Goal: Task Accomplishment & Management: Manage account settings

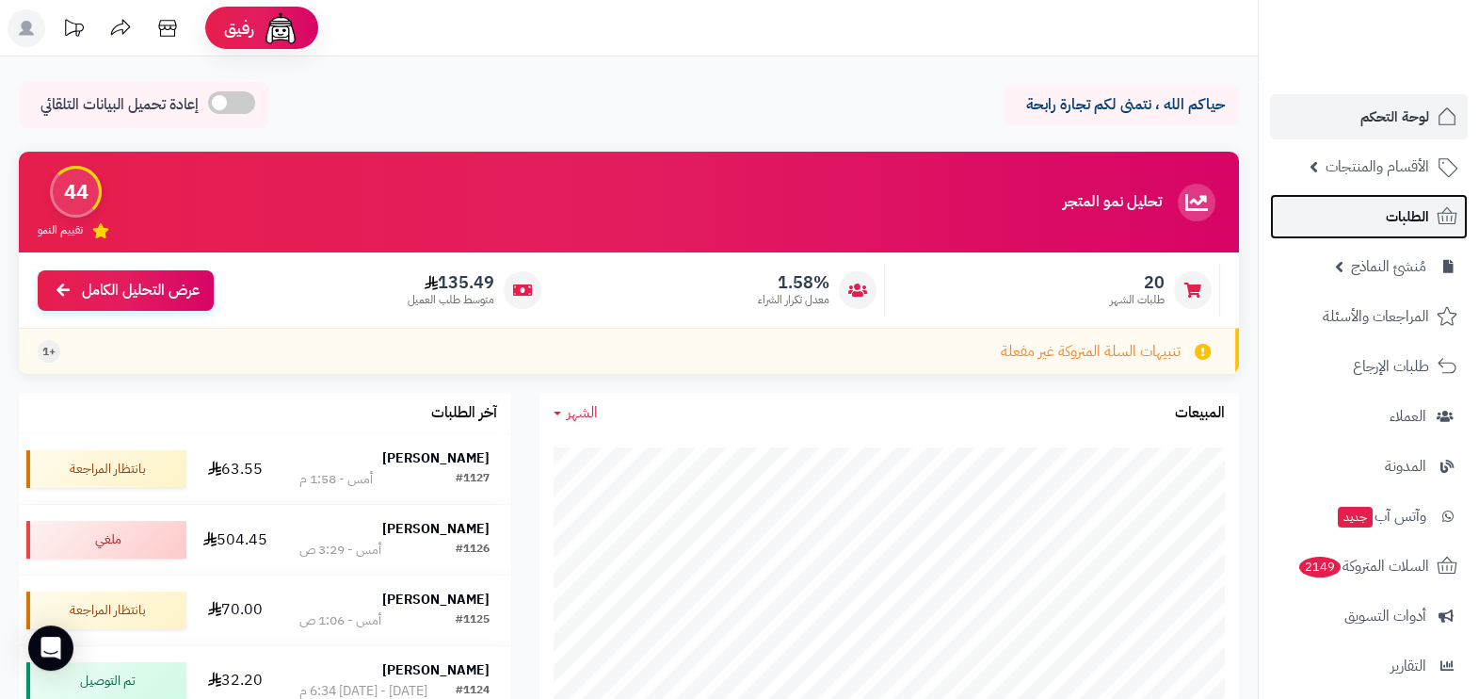
click at [1413, 218] on span "الطلبات" at bounding box center [1407, 216] width 43 height 26
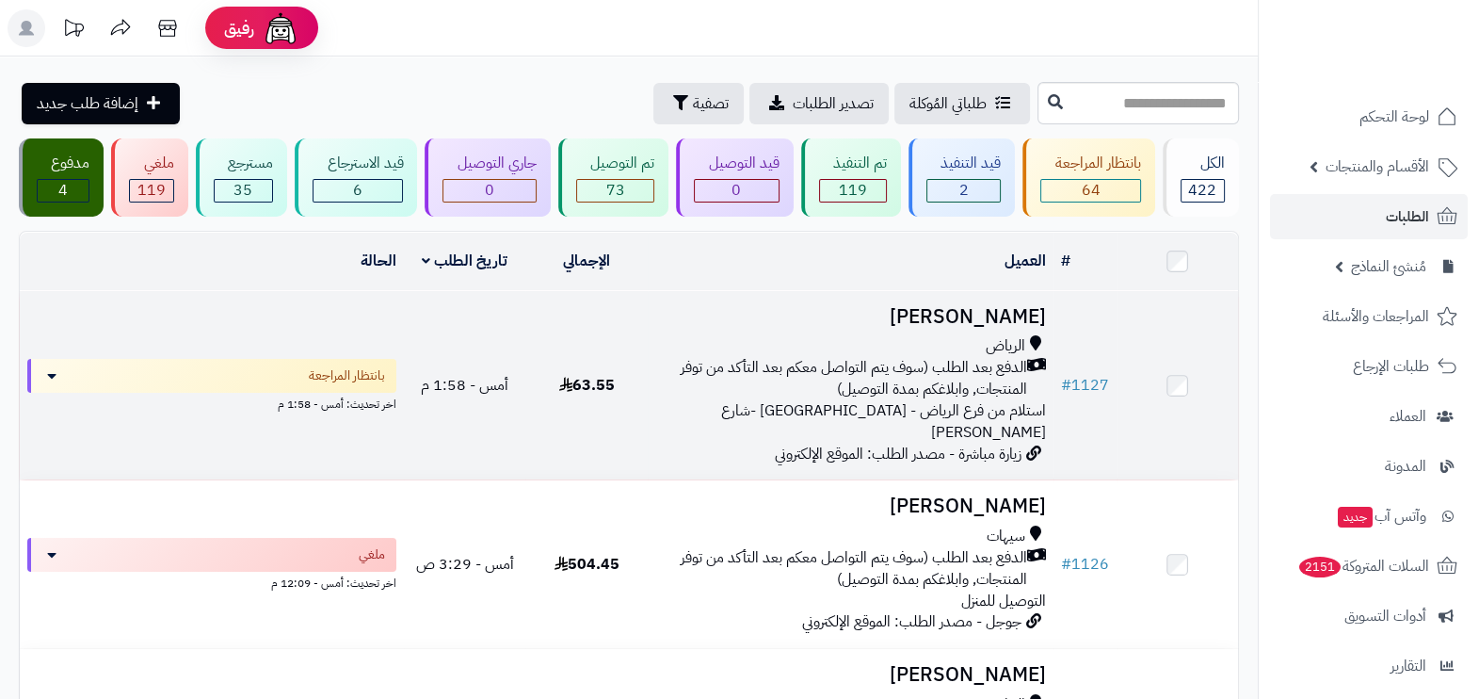
click at [889, 373] on span "الدفع بعد الطلب (سوف يتم التواصل معكم بعد التأكد من توفر المنتجات, وابلاغكم بمد…" at bounding box center [841, 378] width 372 height 43
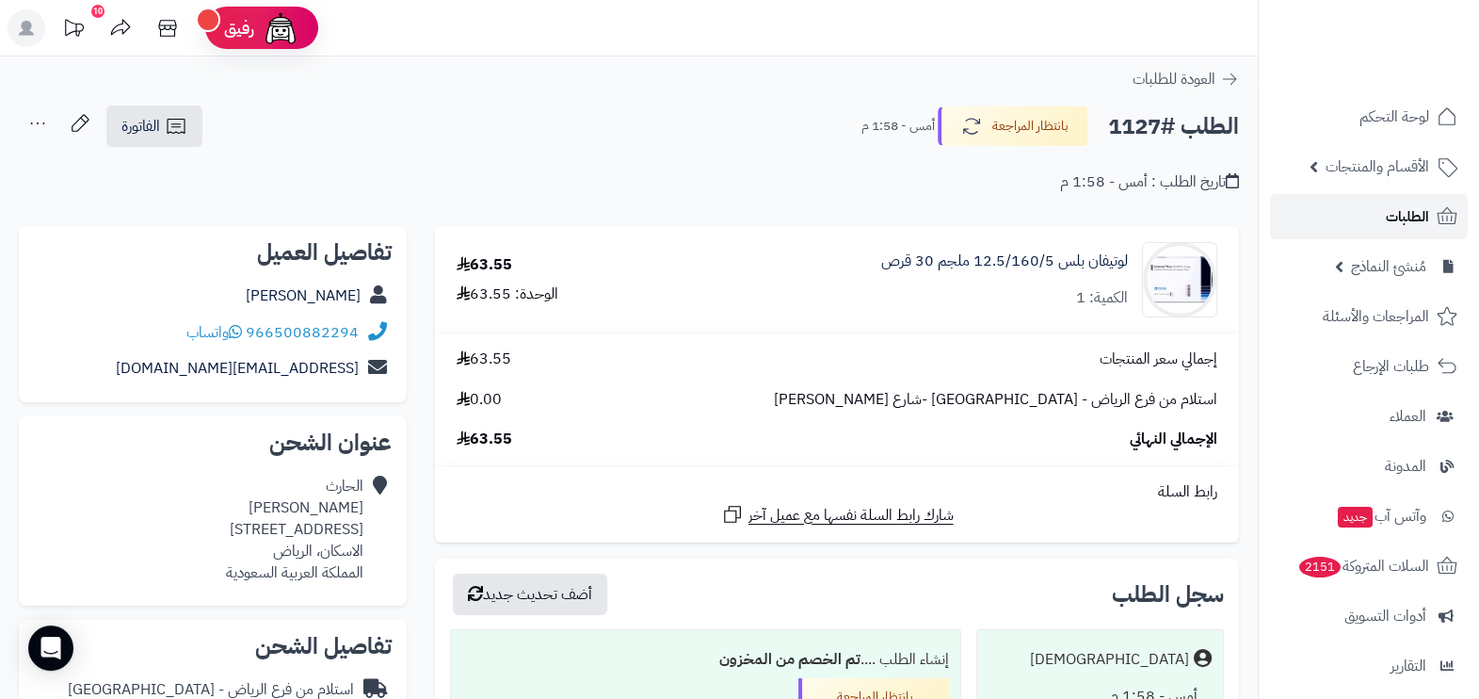
click at [1386, 217] on span "الطلبات" at bounding box center [1407, 216] width 43 height 26
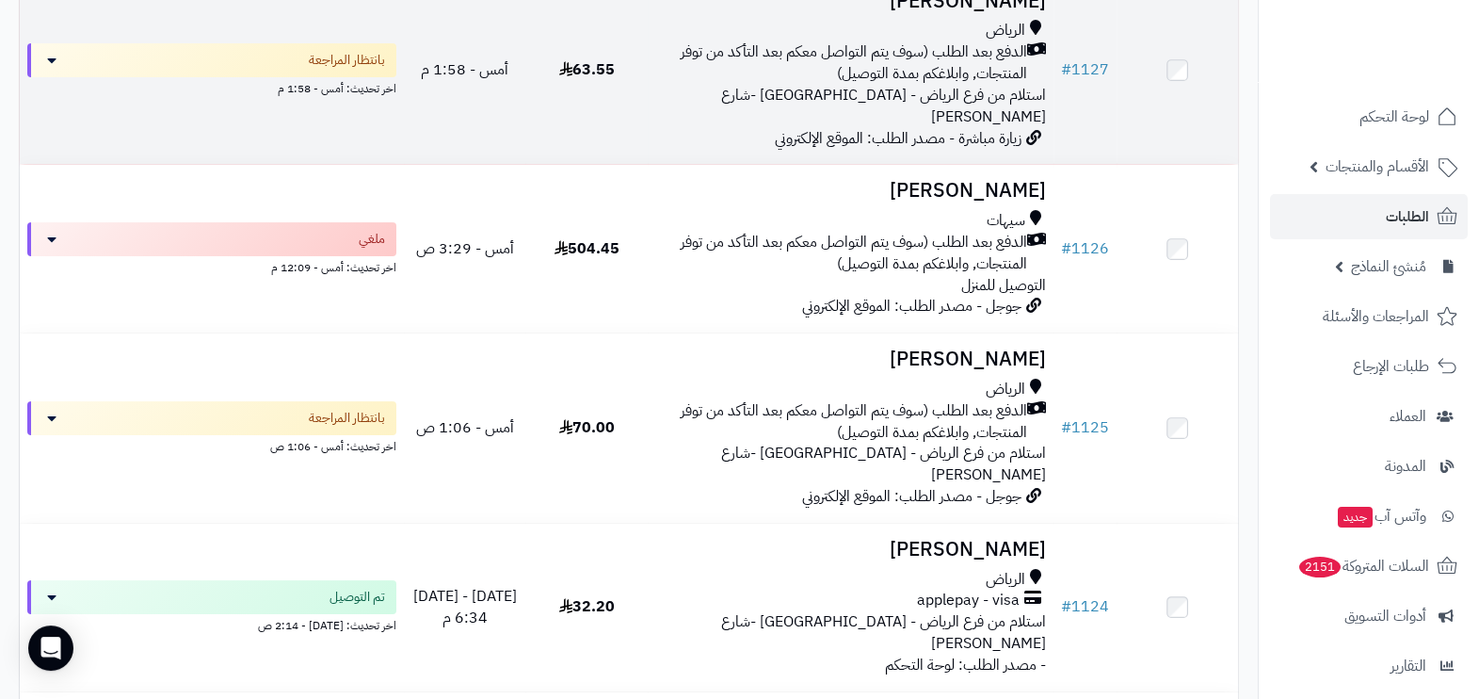
scroll to position [353, 0]
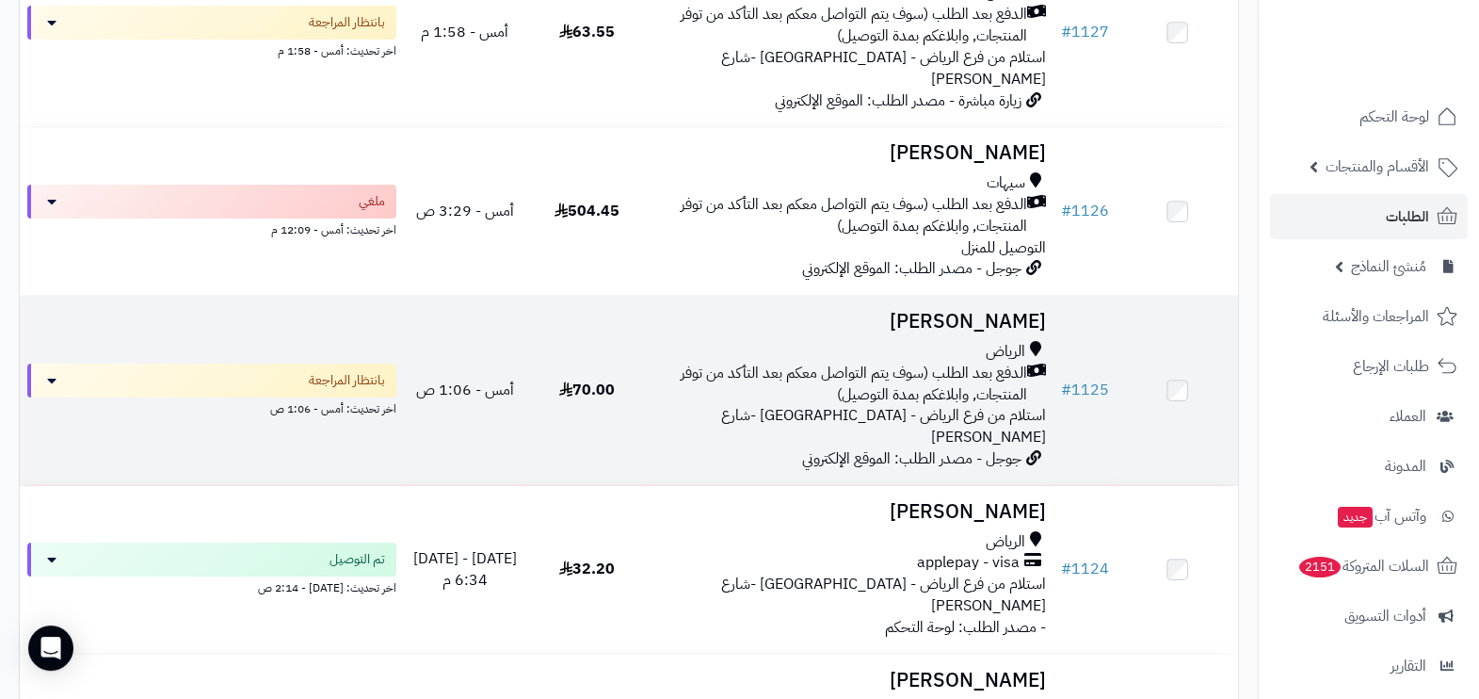
click at [744, 363] on span "الدفع بعد الطلب (سوف يتم التواصل معكم بعد التأكد من توفر المنتجات, وابلاغكم بمد…" at bounding box center [841, 384] width 372 height 43
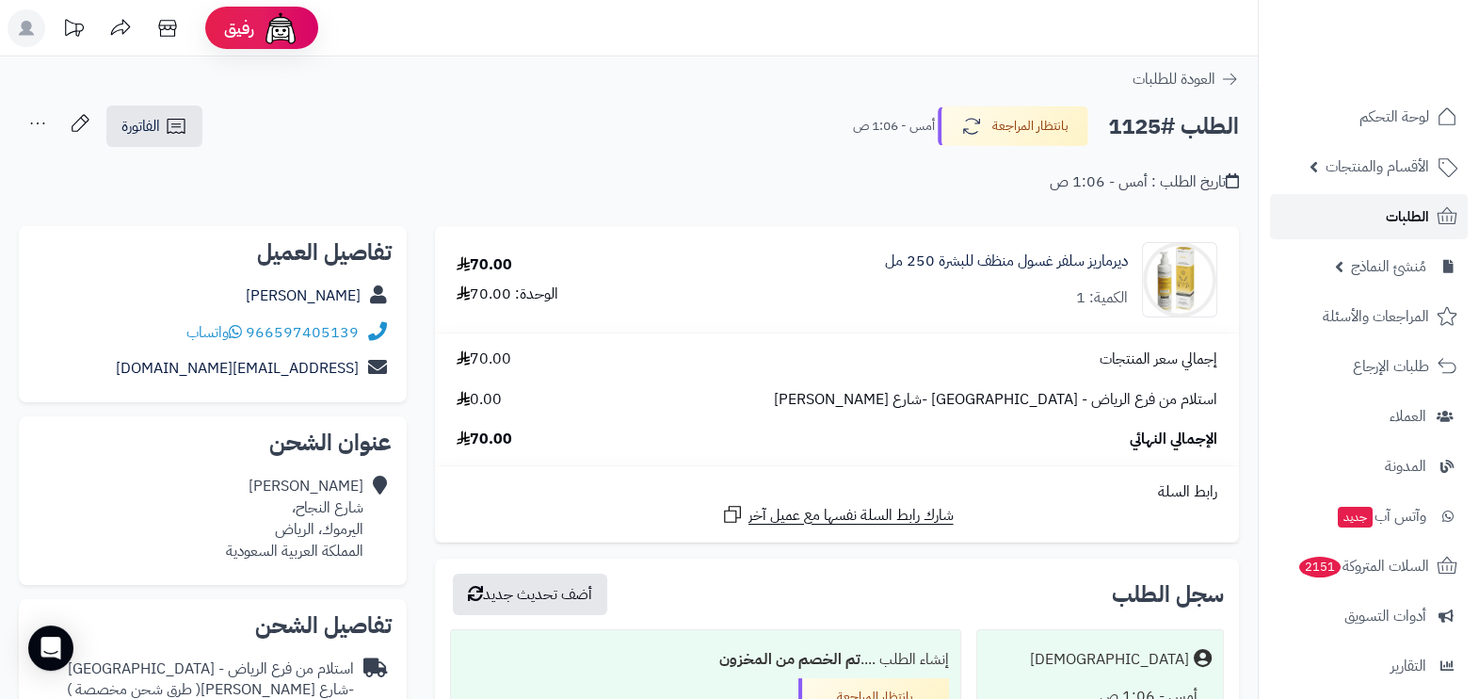
click at [1380, 216] on link "الطلبات" at bounding box center [1369, 216] width 198 height 45
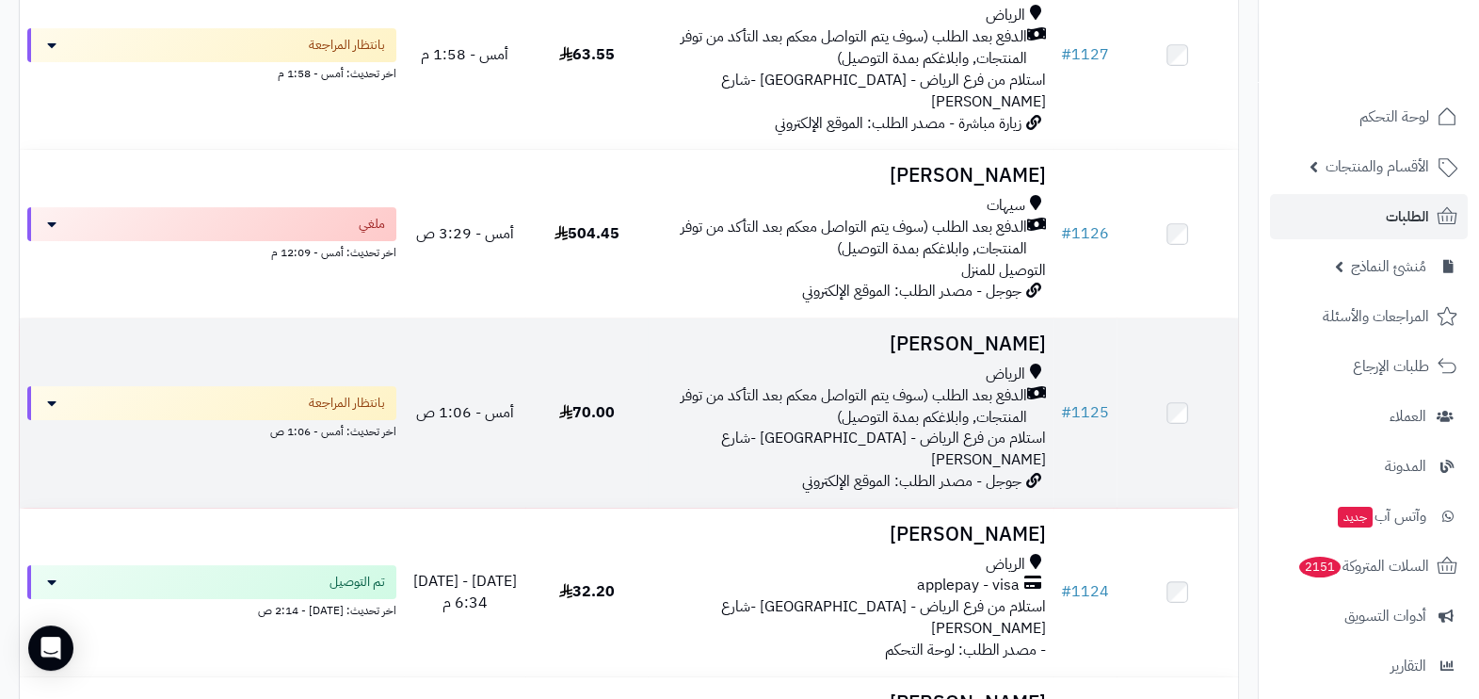
scroll to position [353, 0]
